Goal: Task Accomplishment & Management: Manage account settings

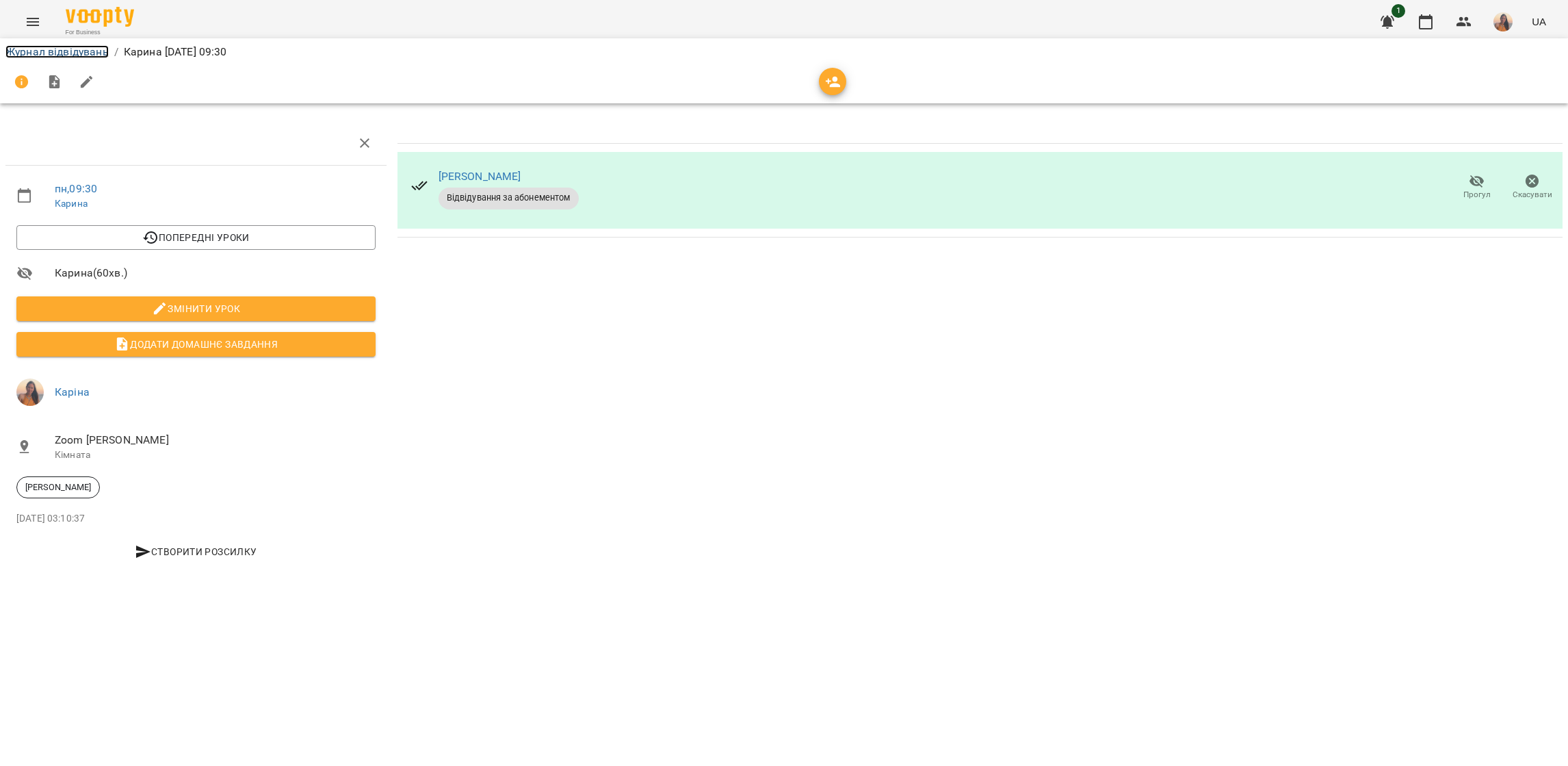
click at [56, 50] on link "Журнал відвідувань" at bounding box center [57, 52] width 103 height 13
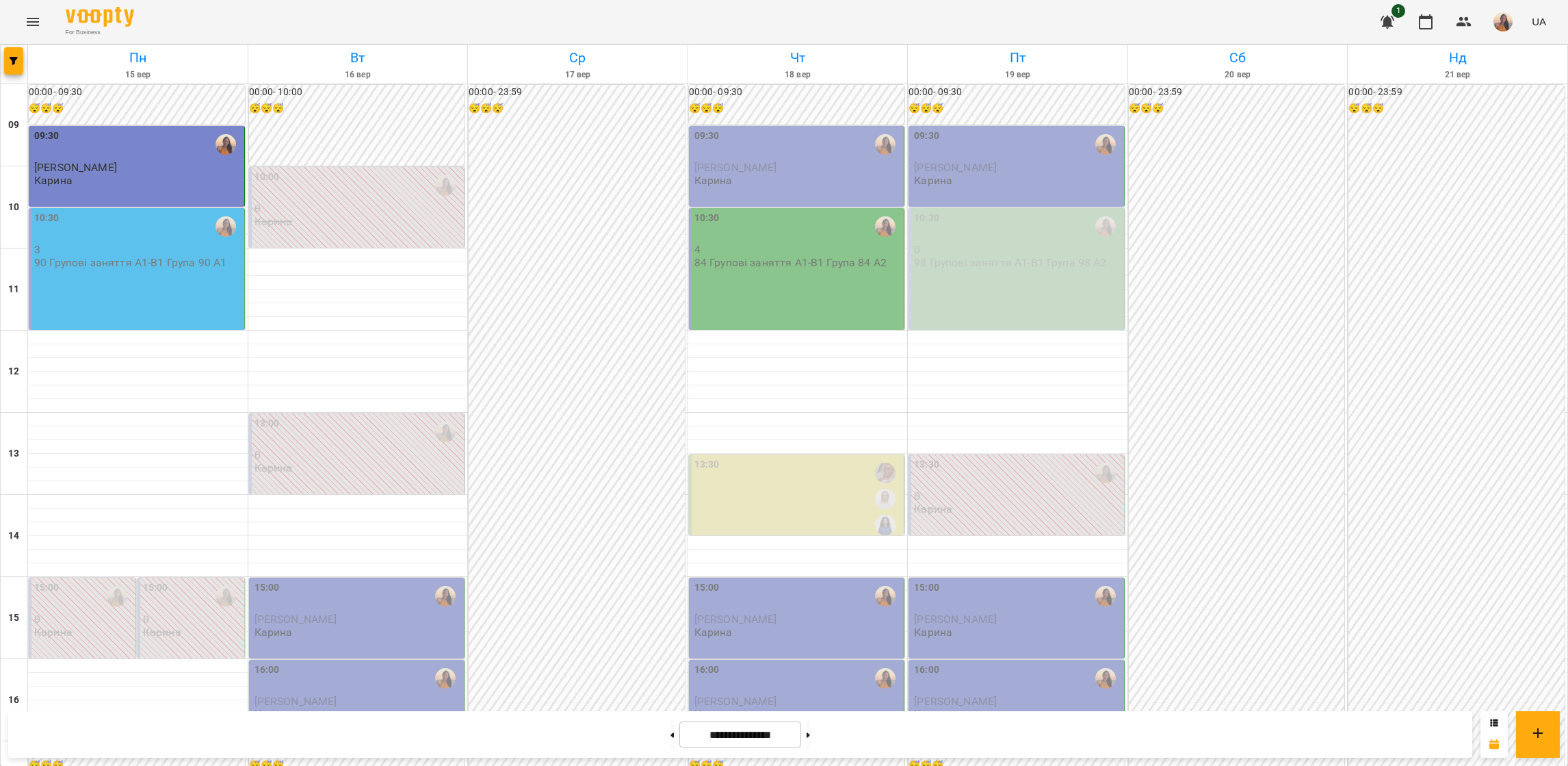
click at [153, 280] on div "10:30 3 90 Групові заняття А1-В1 Група 90 А1" at bounding box center [137, 269] width 216 height 122
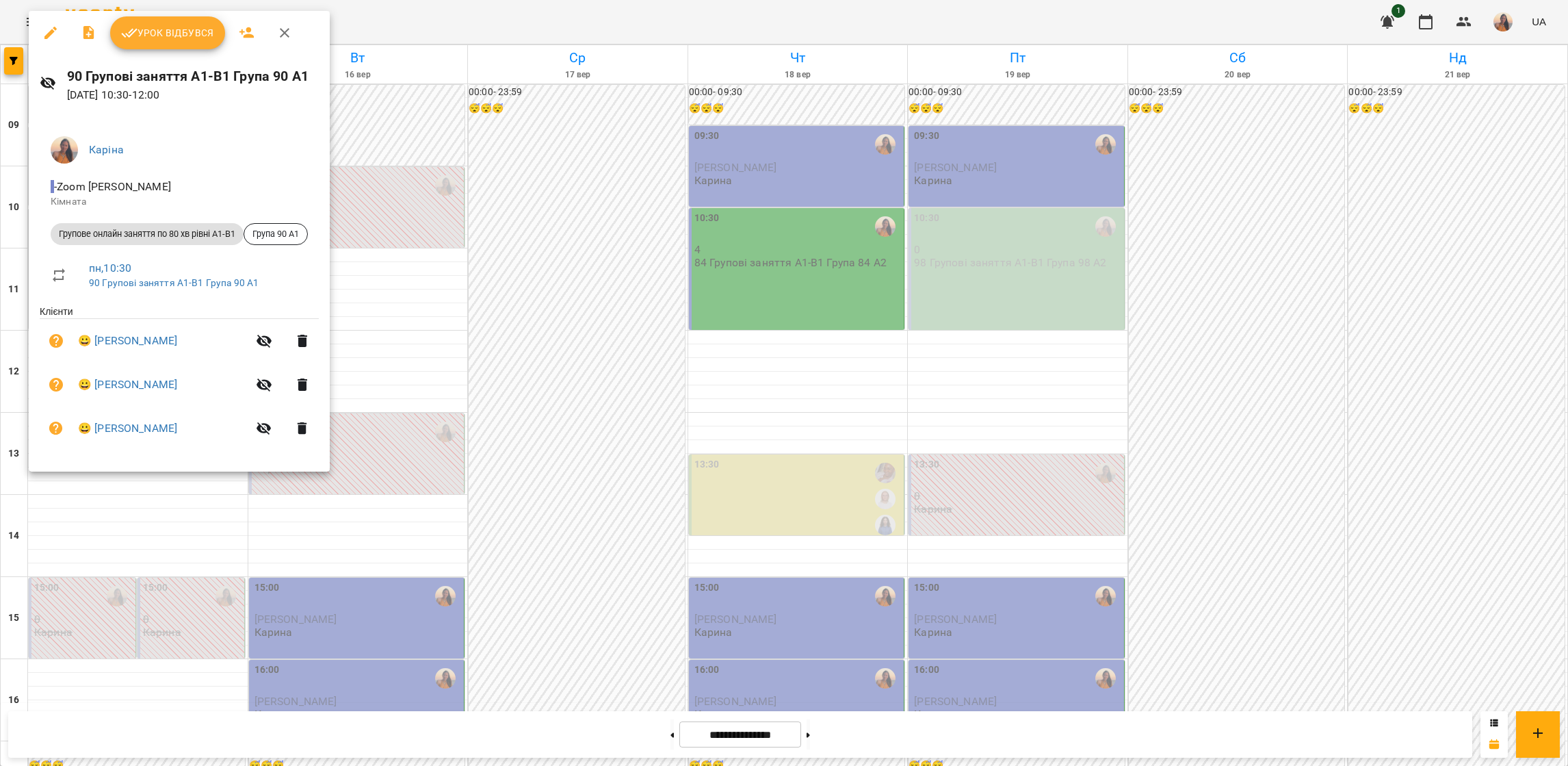
click at [170, 45] on button "Урок відбувся" at bounding box center [168, 33] width 115 height 33
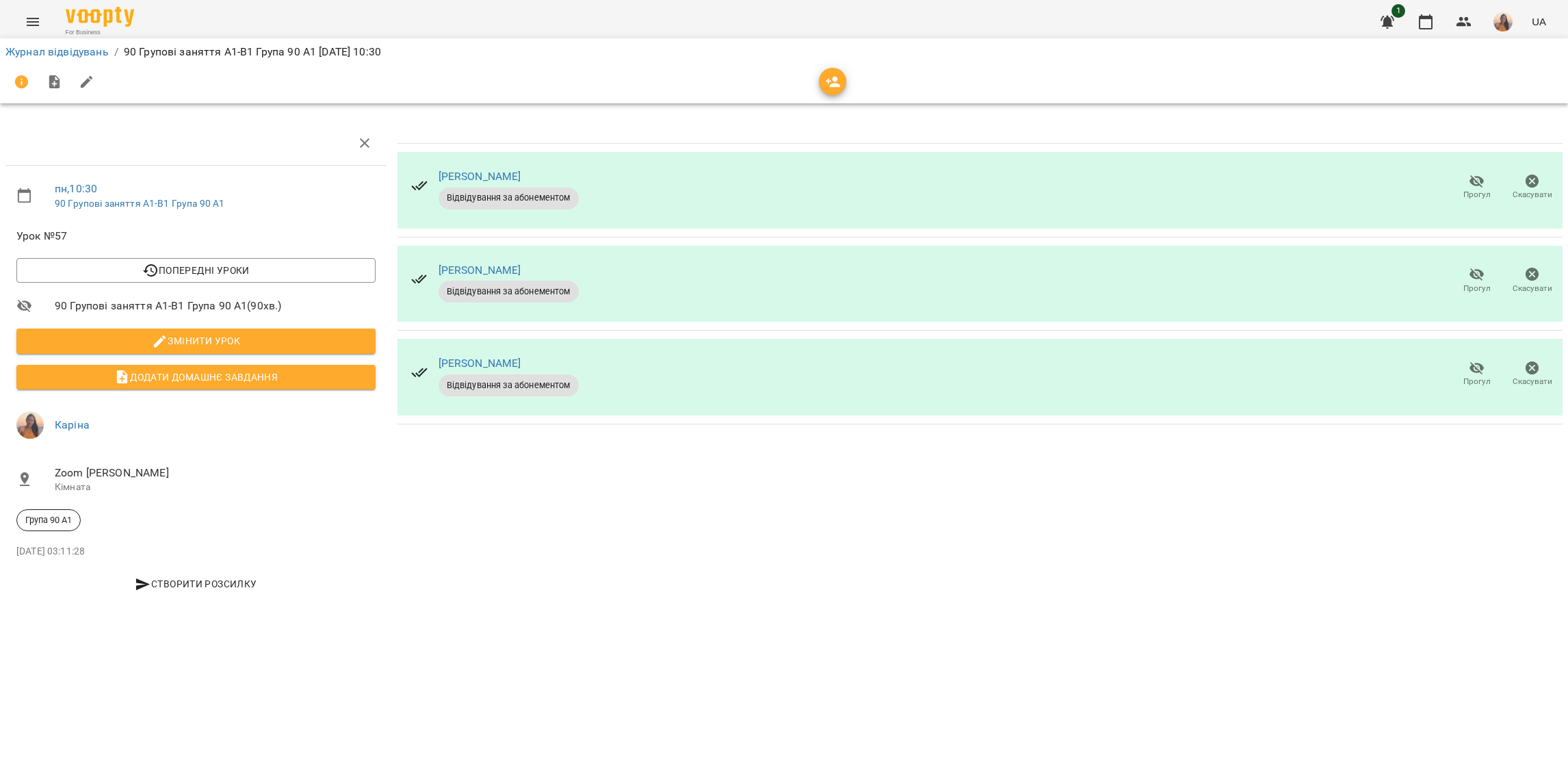
click at [1481, 373] on icon "button" at bounding box center [1477, 368] width 17 height 17
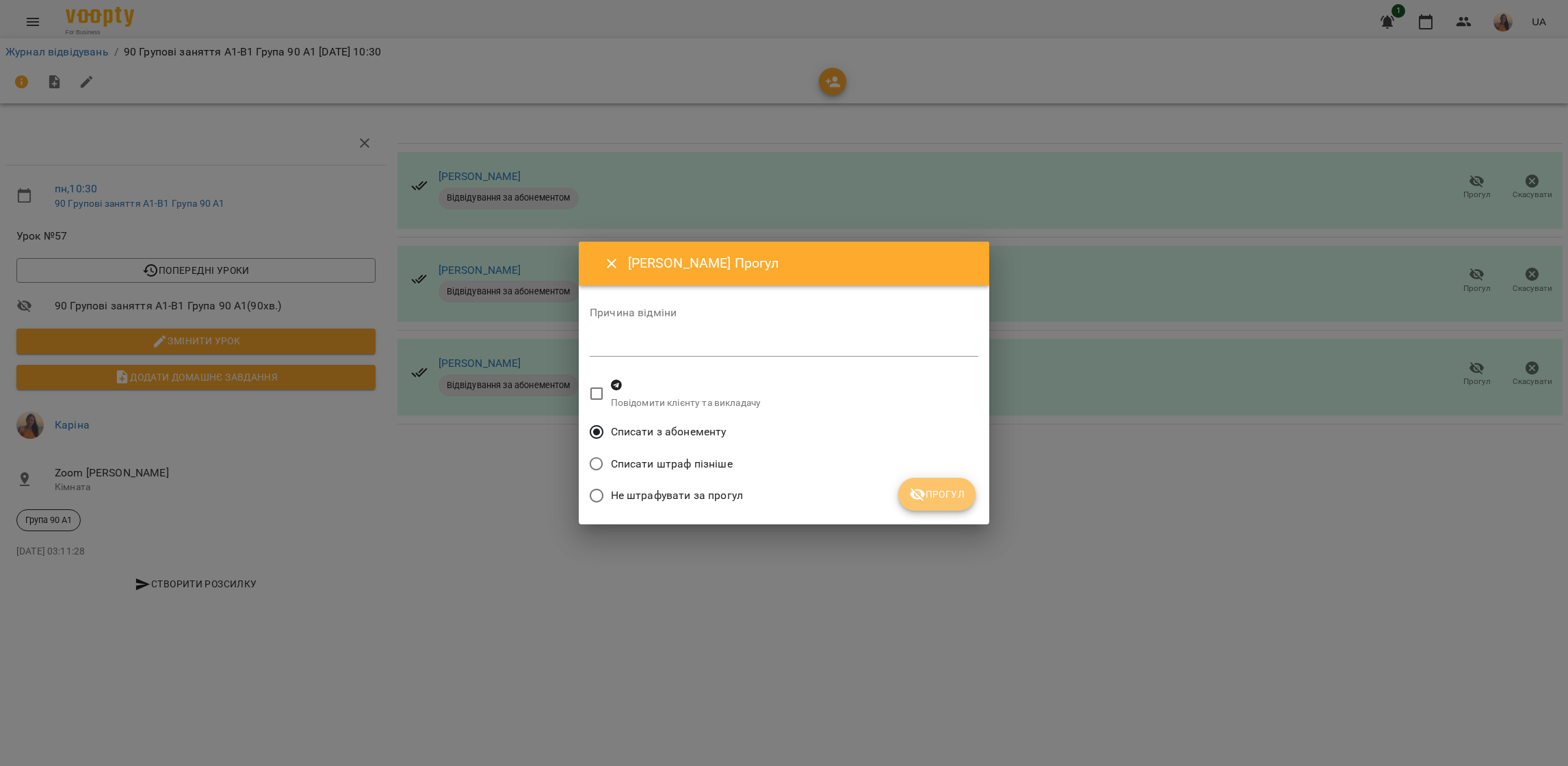
click at [963, 492] on span "Прогул" at bounding box center [937, 494] width 56 height 17
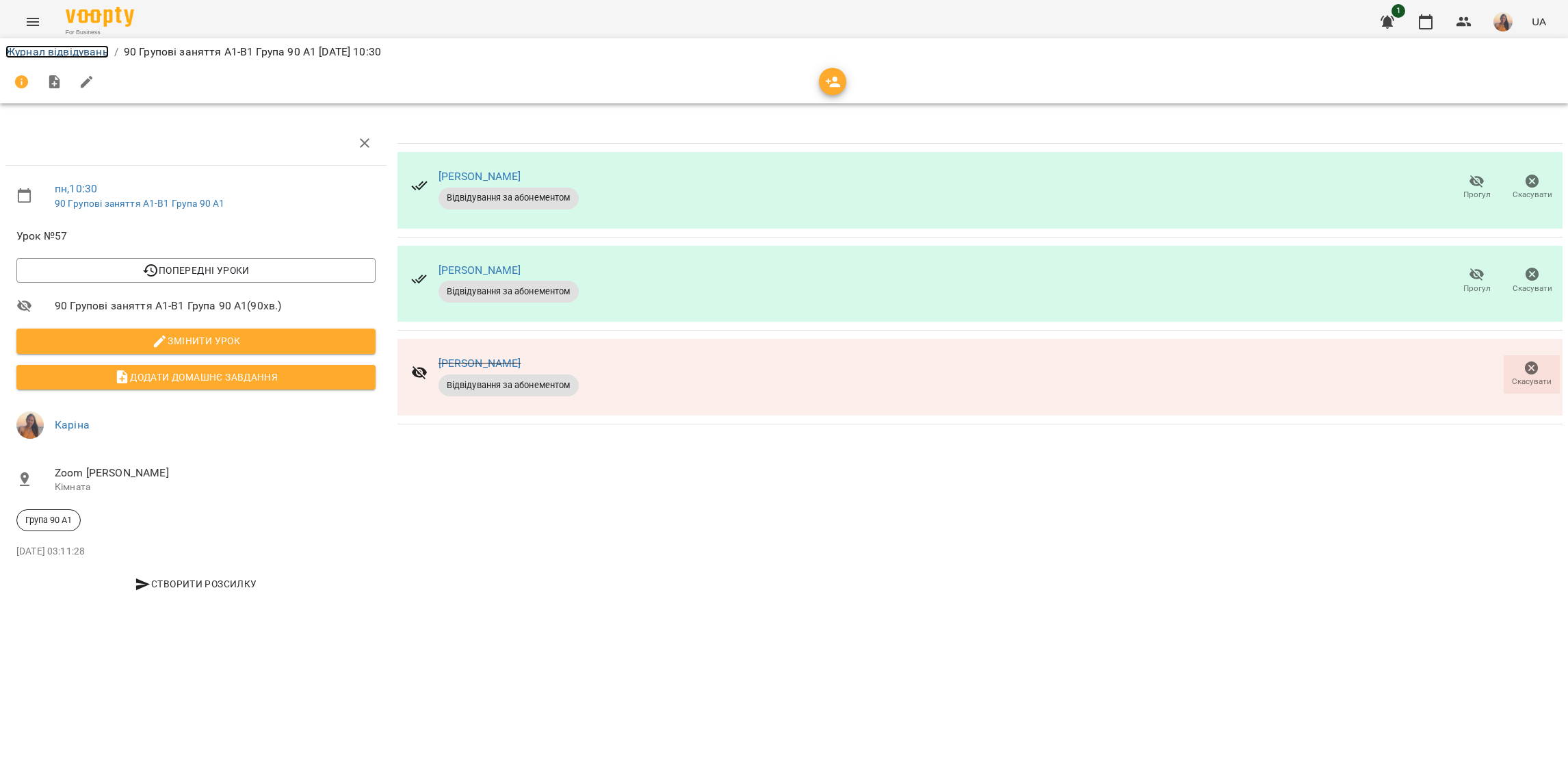
click at [75, 49] on link "Журнал відвідувань" at bounding box center [57, 52] width 103 height 13
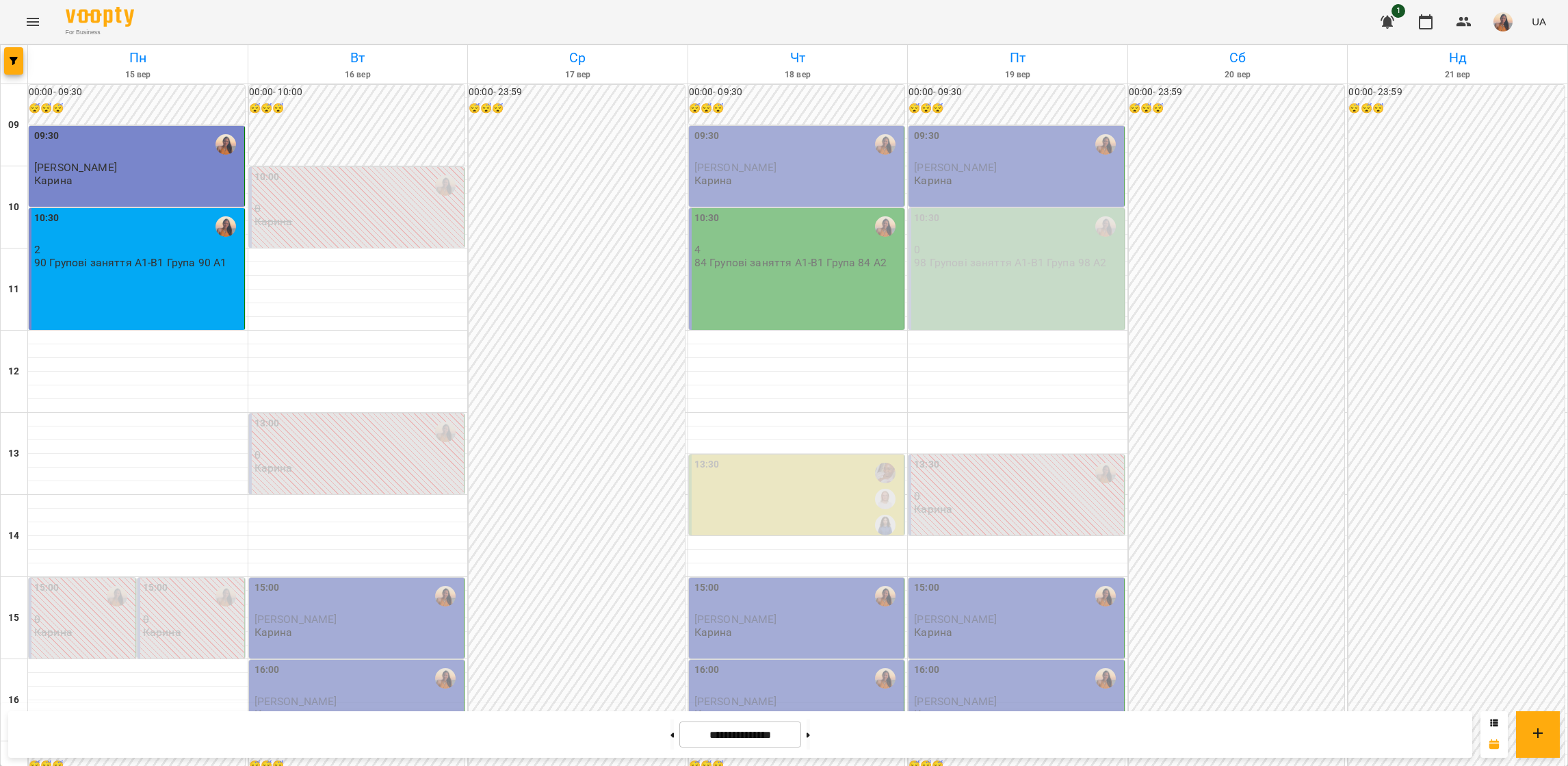
click at [1000, 516] on div "13:30 0 [PERSON_NAME]" at bounding box center [1017, 495] width 216 height 81
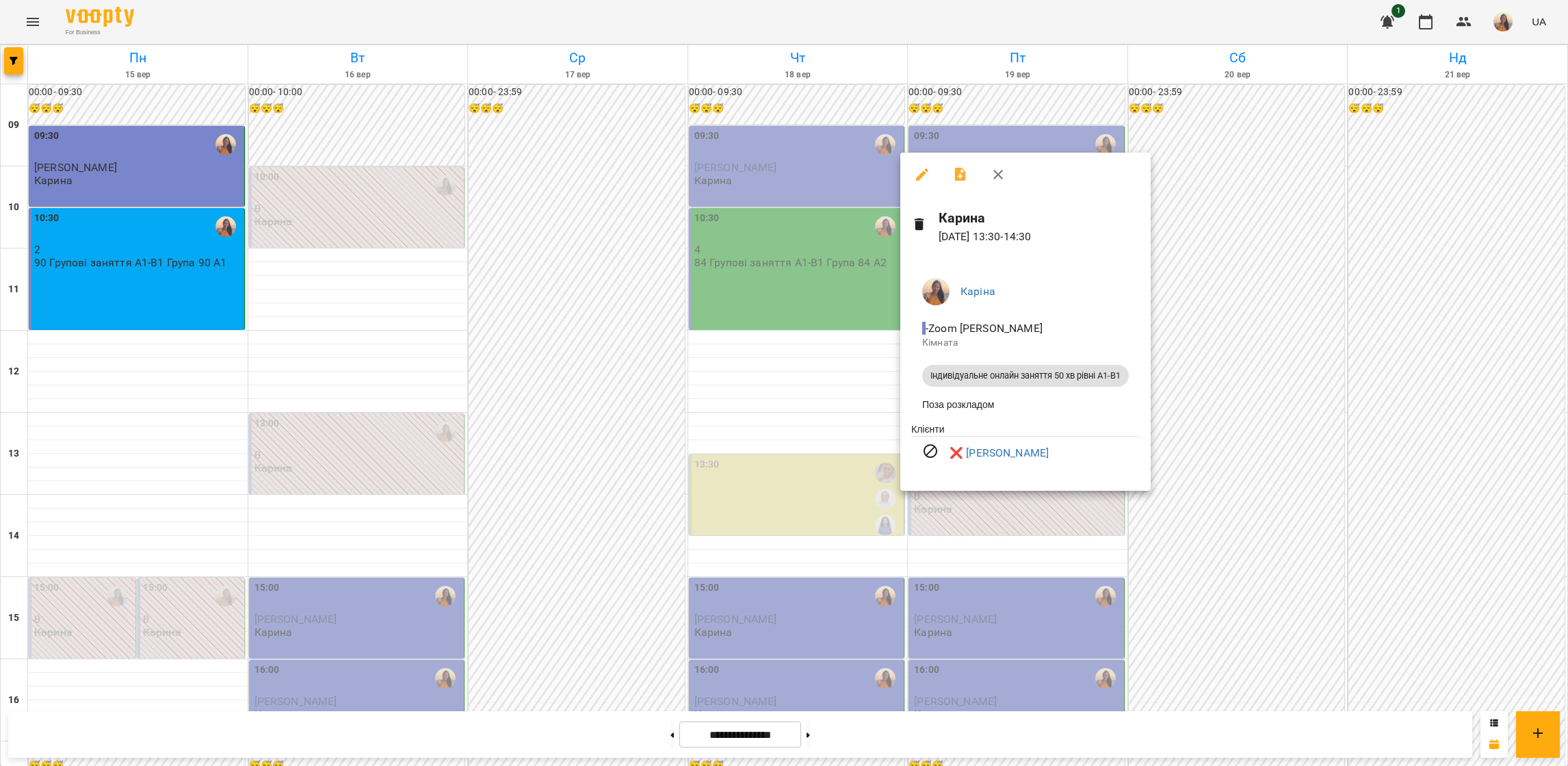
click at [1015, 555] on div at bounding box center [784, 383] width 1568 height 766
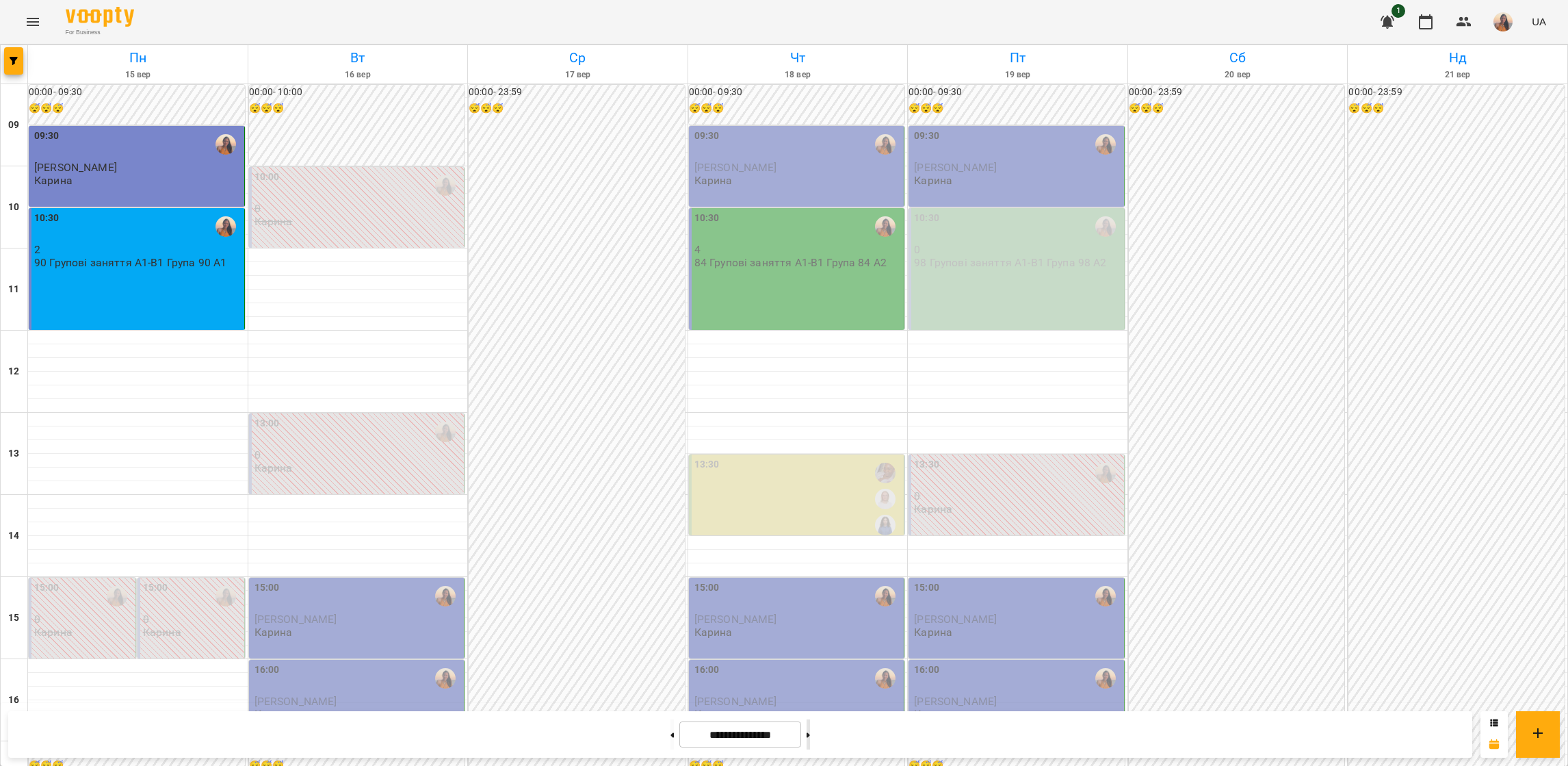
click at [810, 742] on button at bounding box center [809, 734] width 3 height 30
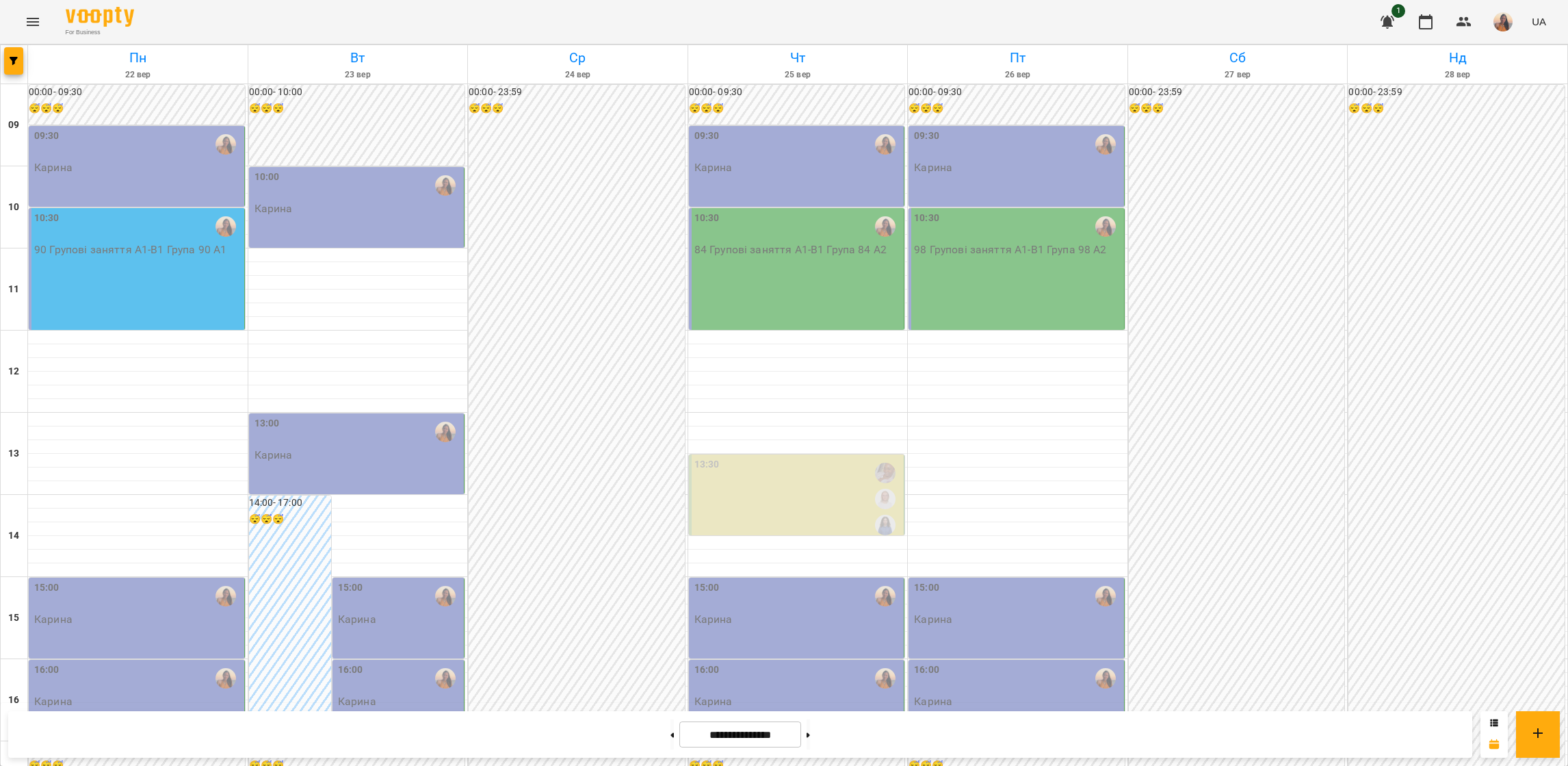
scroll to position [103, 0]
click at [810, 742] on button at bounding box center [809, 734] width 3 height 30
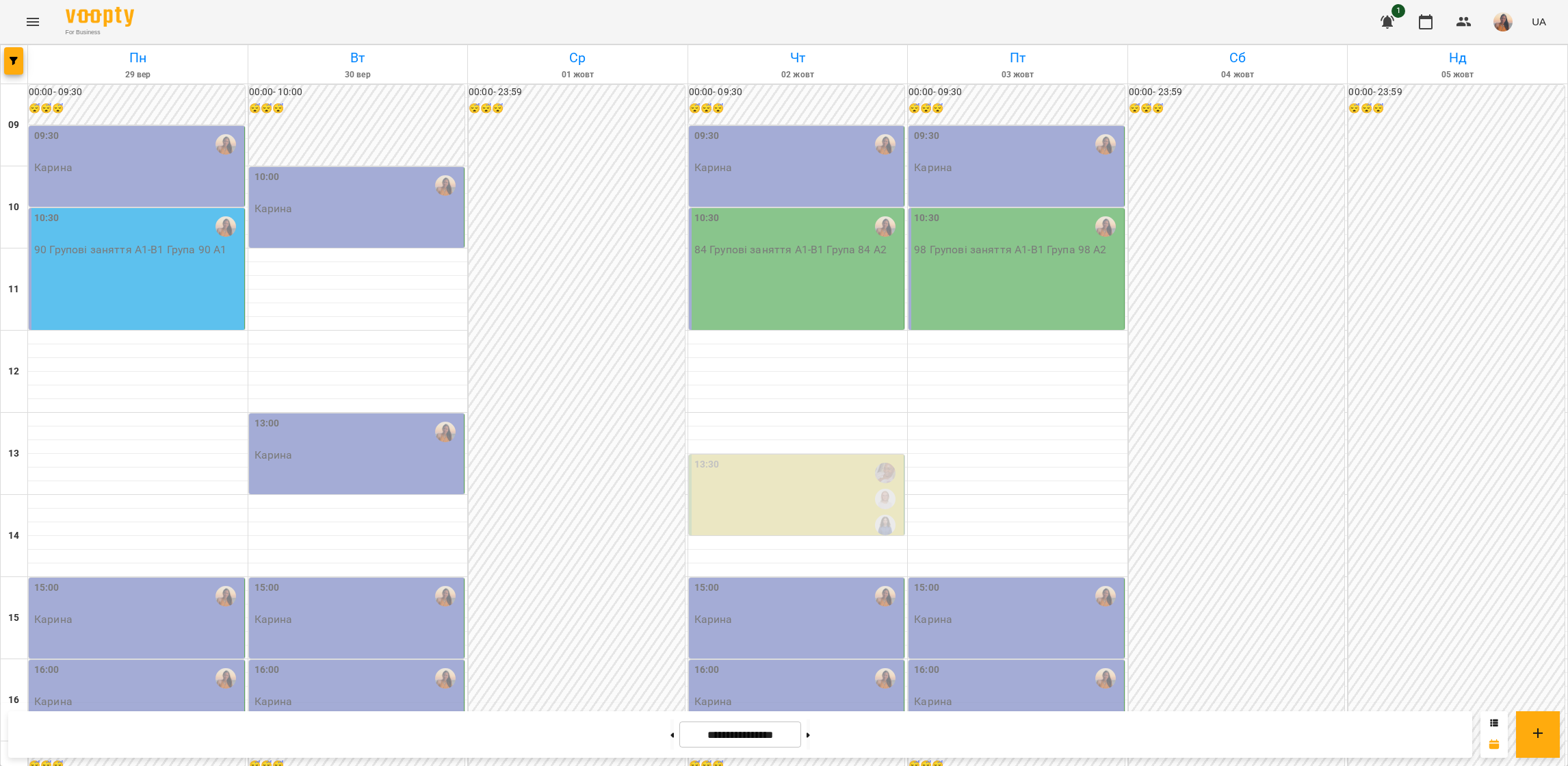
scroll to position [0, 0]
click at [670, 731] on button at bounding box center [672, 734] width 3 height 30
type input "**********"
